Goal: Transaction & Acquisition: Purchase product/service

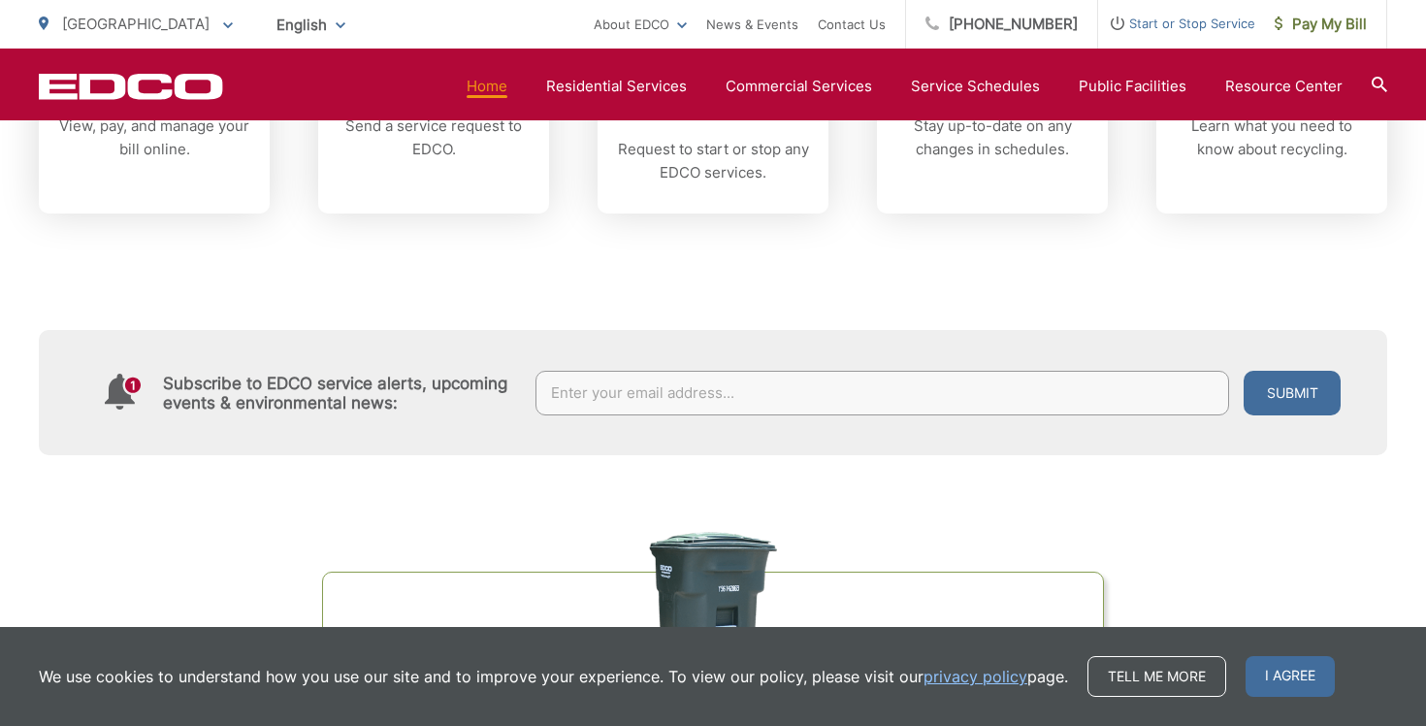
scroll to position [318, 0]
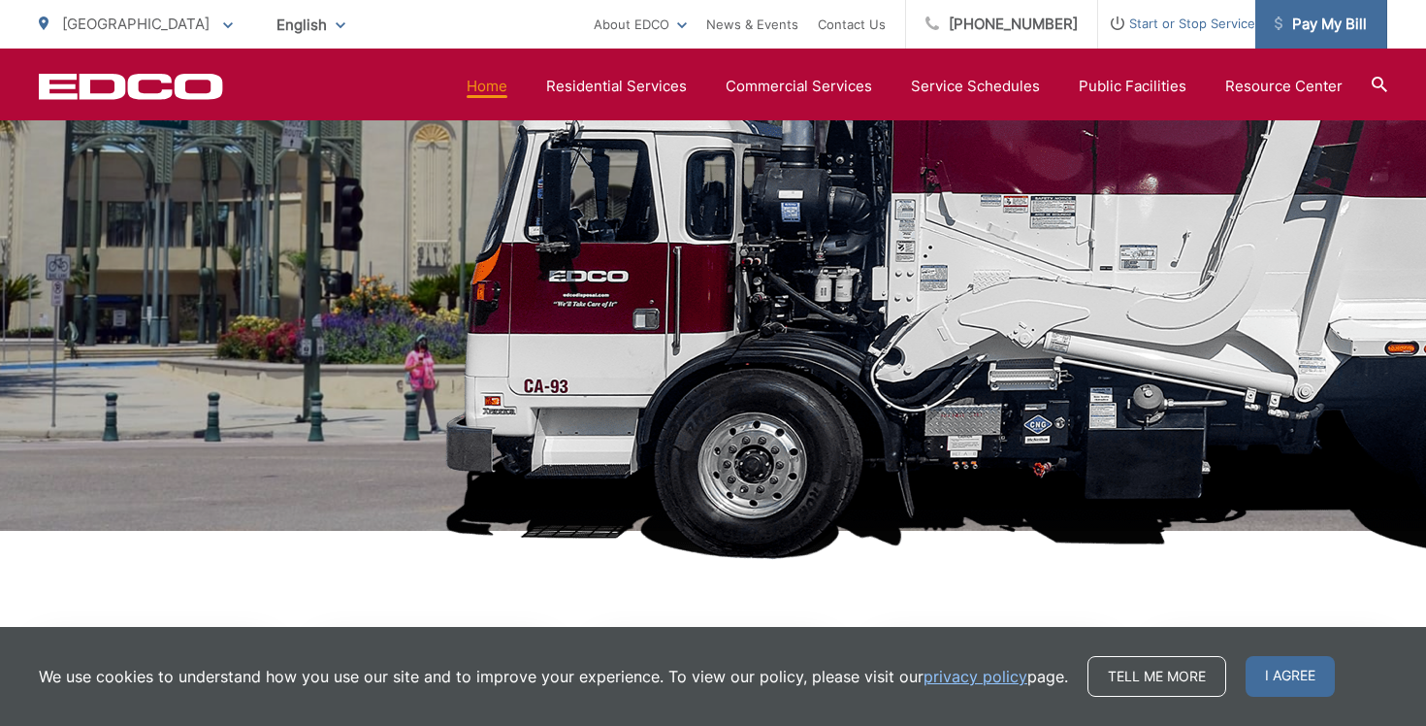
click at [1322, 29] on span "Pay My Bill" at bounding box center [1321, 24] width 92 height 23
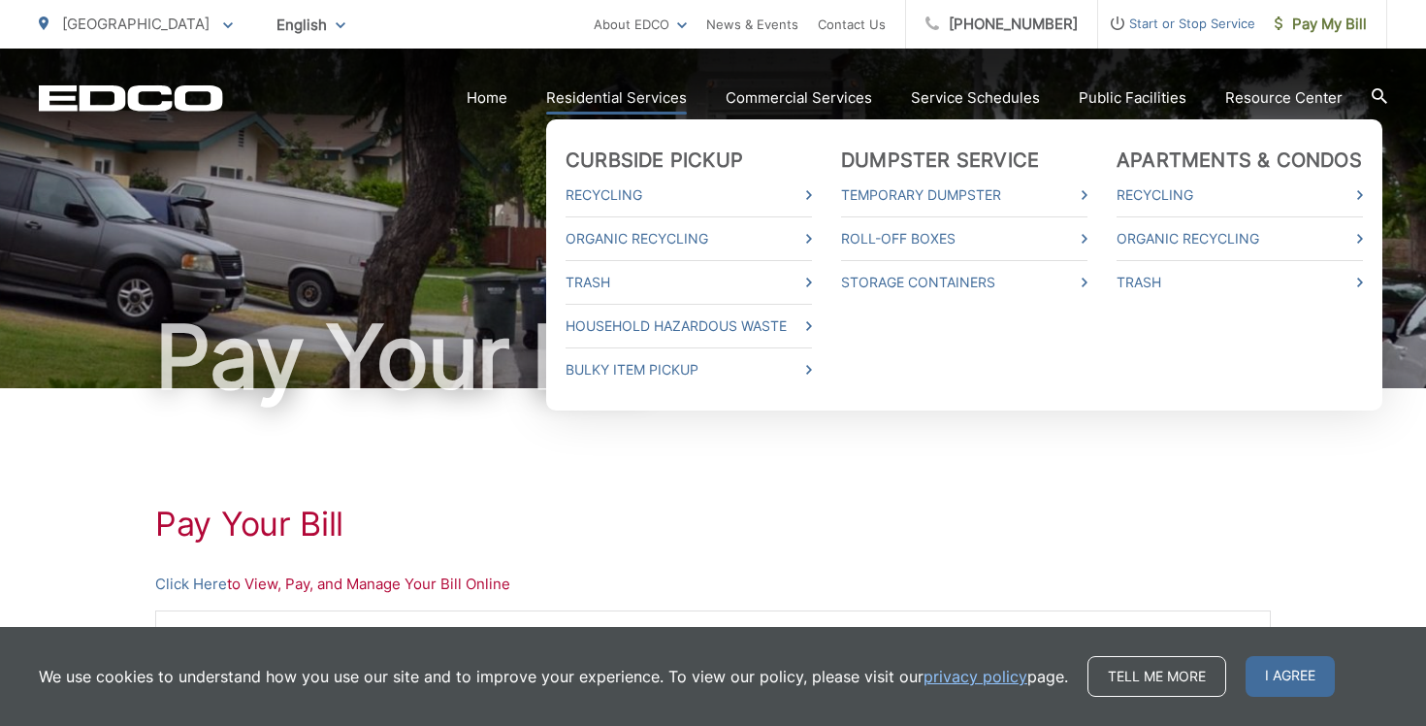
click at [599, 93] on link "Residential Services" at bounding box center [616, 97] width 141 height 23
